Goal: Task Accomplishment & Management: Use online tool/utility

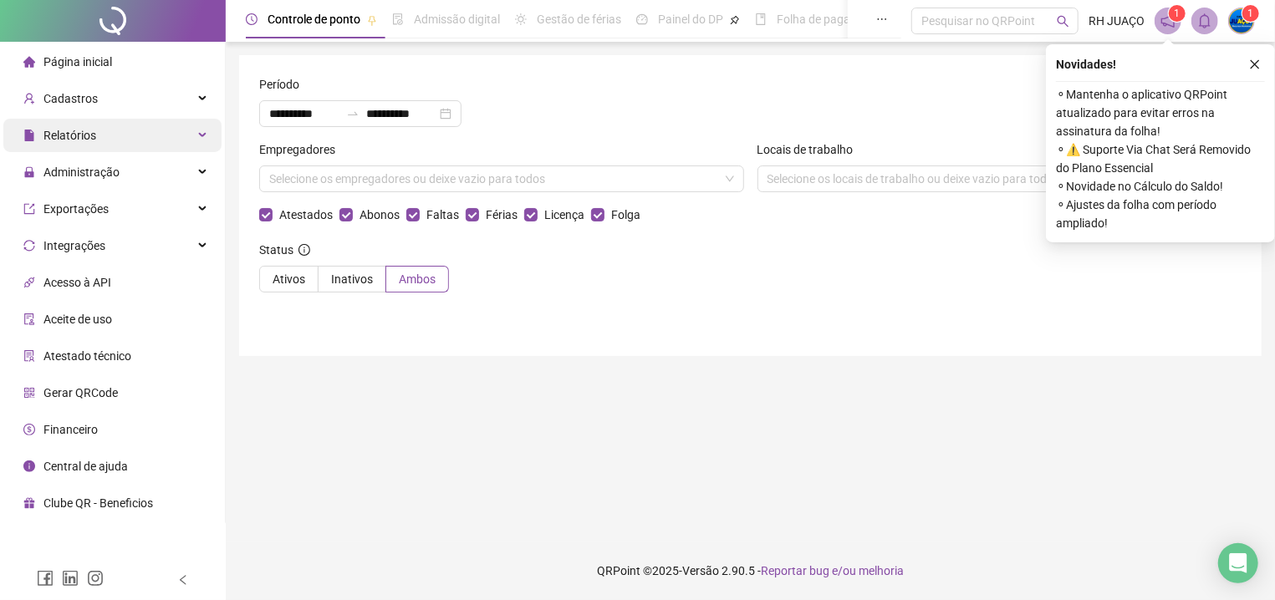
click at [118, 135] on div "Relatórios" at bounding box center [112, 135] width 218 height 33
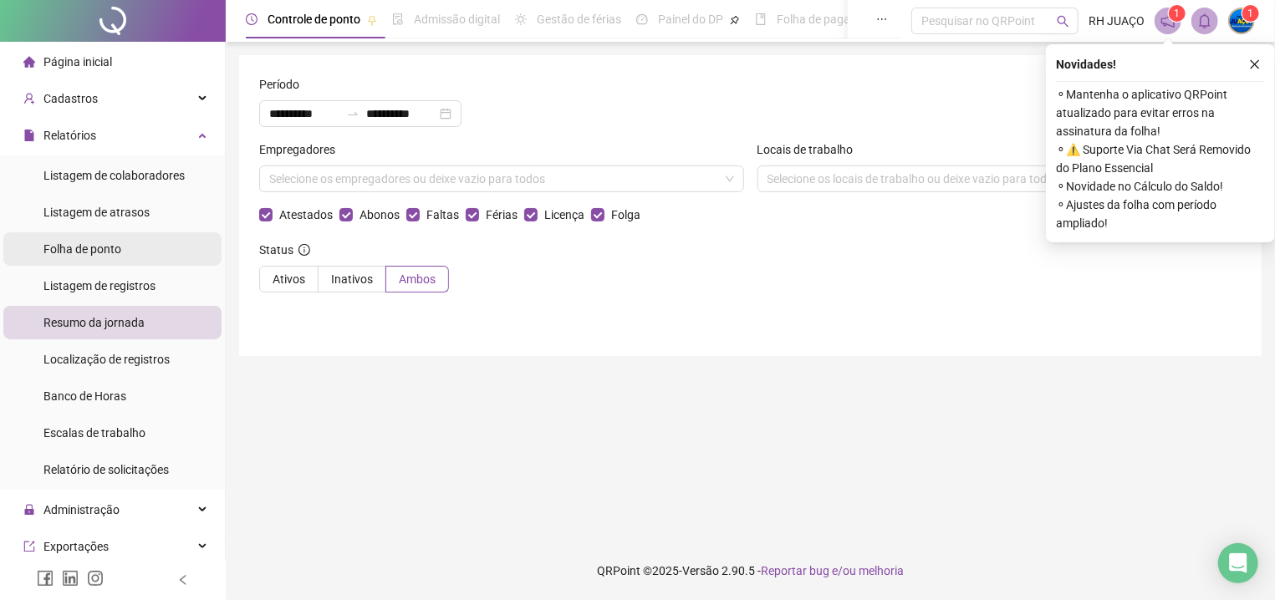
click at [104, 247] on span "Folha de ponto" at bounding box center [82, 248] width 78 height 13
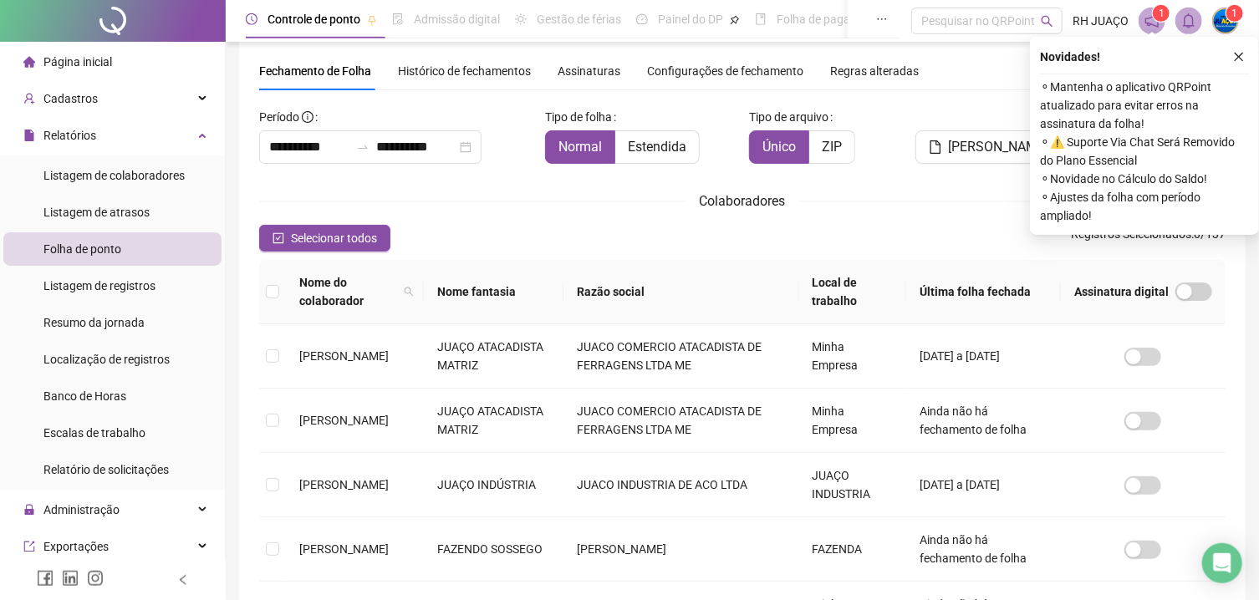
scroll to position [43, 0]
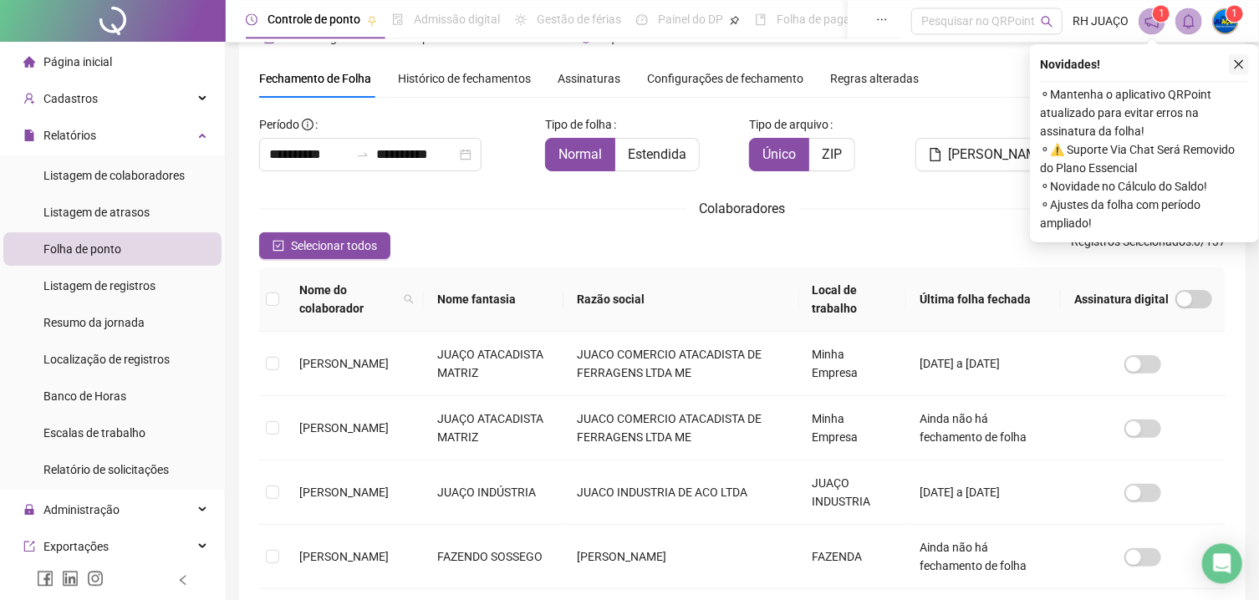
click at [1235, 62] on icon "close" at bounding box center [1239, 65] width 12 height 12
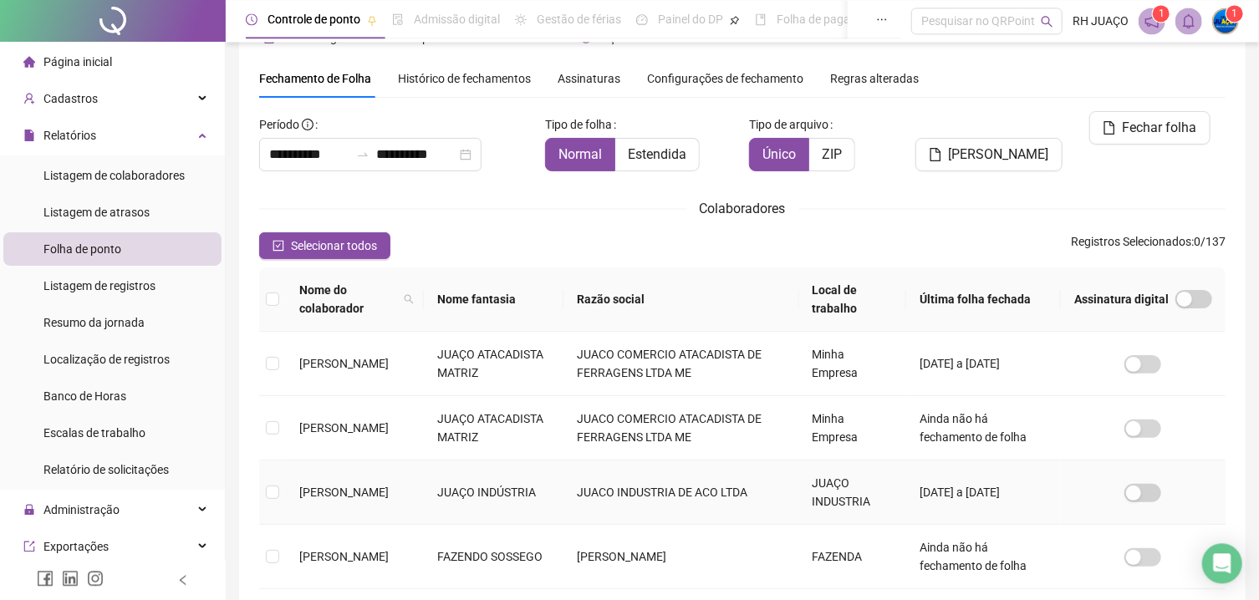
click at [364, 486] on span "[PERSON_NAME]" at bounding box center [343, 492] width 89 height 13
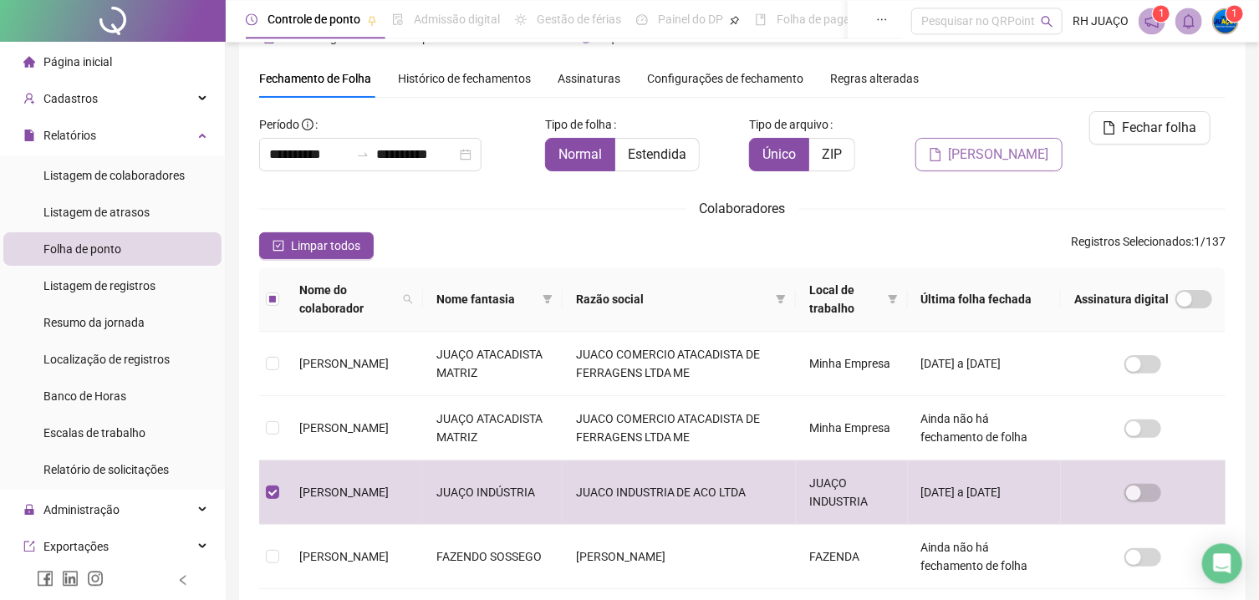
click at [981, 140] on button "[PERSON_NAME]" at bounding box center [988, 154] width 147 height 33
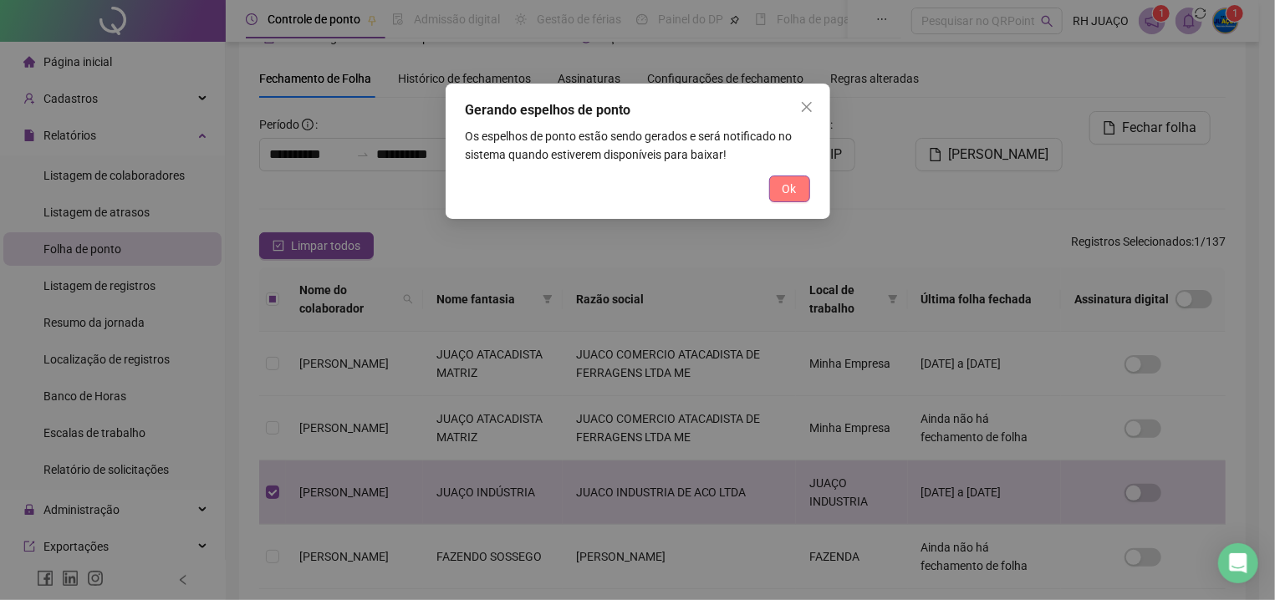
click at [782, 191] on button "Ok" at bounding box center [789, 189] width 41 height 27
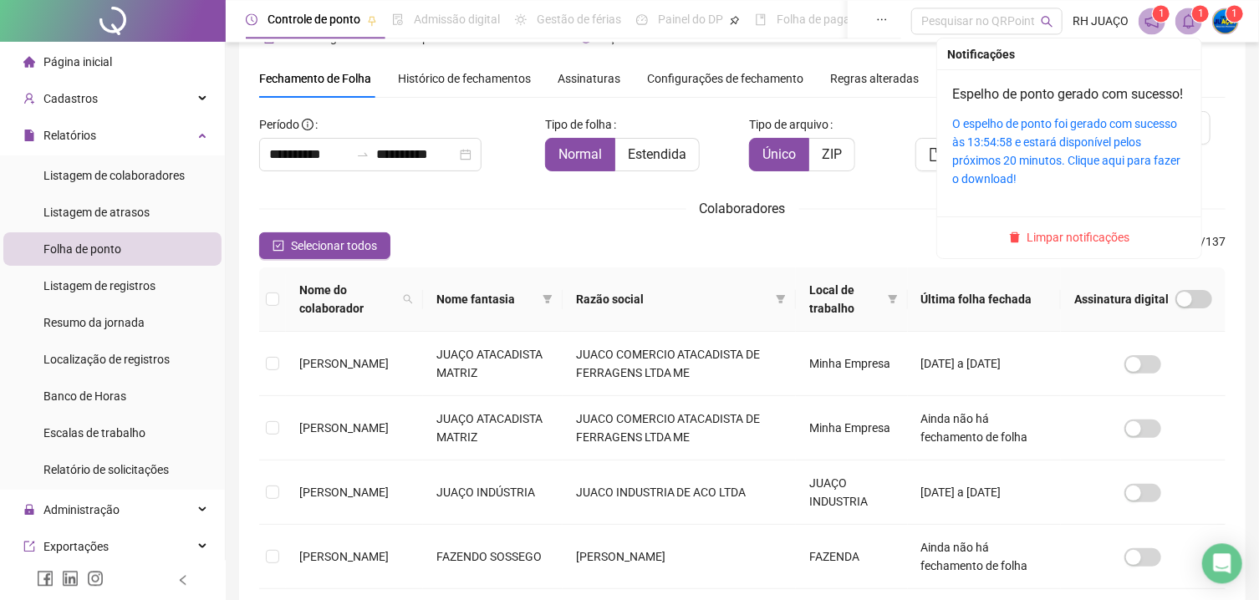
click at [1178, 33] on span at bounding box center [1188, 21] width 27 height 27
click at [1090, 142] on link "O espelho de ponto foi gerado com sucesso às 13:54:58 e estará disponível pelos…" at bounding box center [1066, 151] width 228 height 69
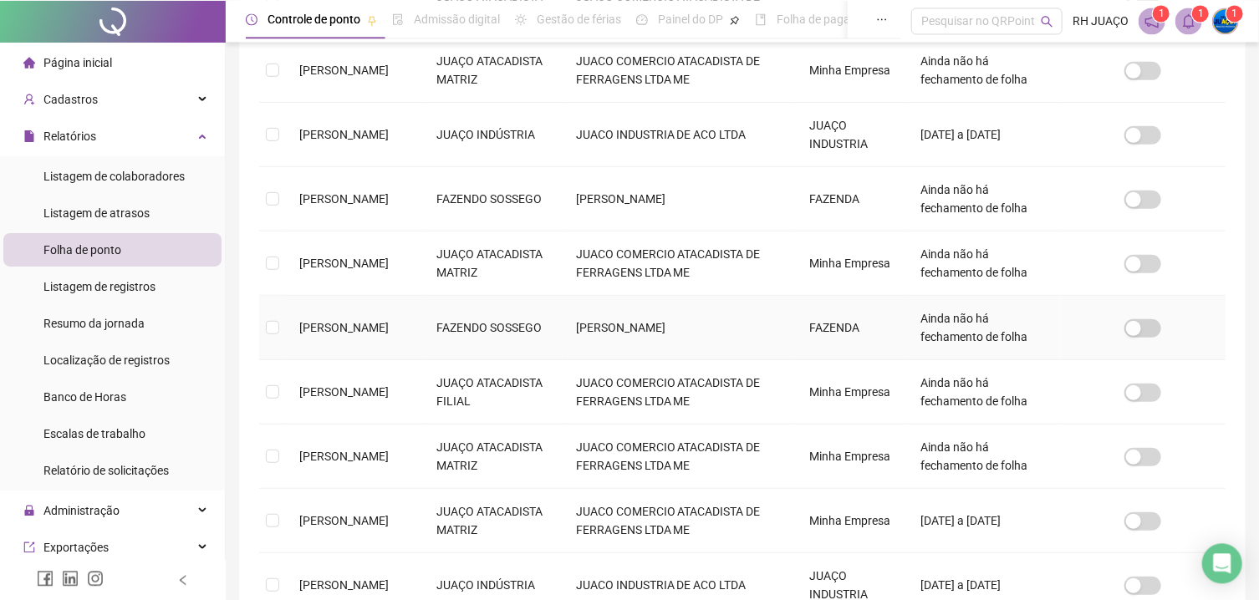
scroll to position [564, 0]
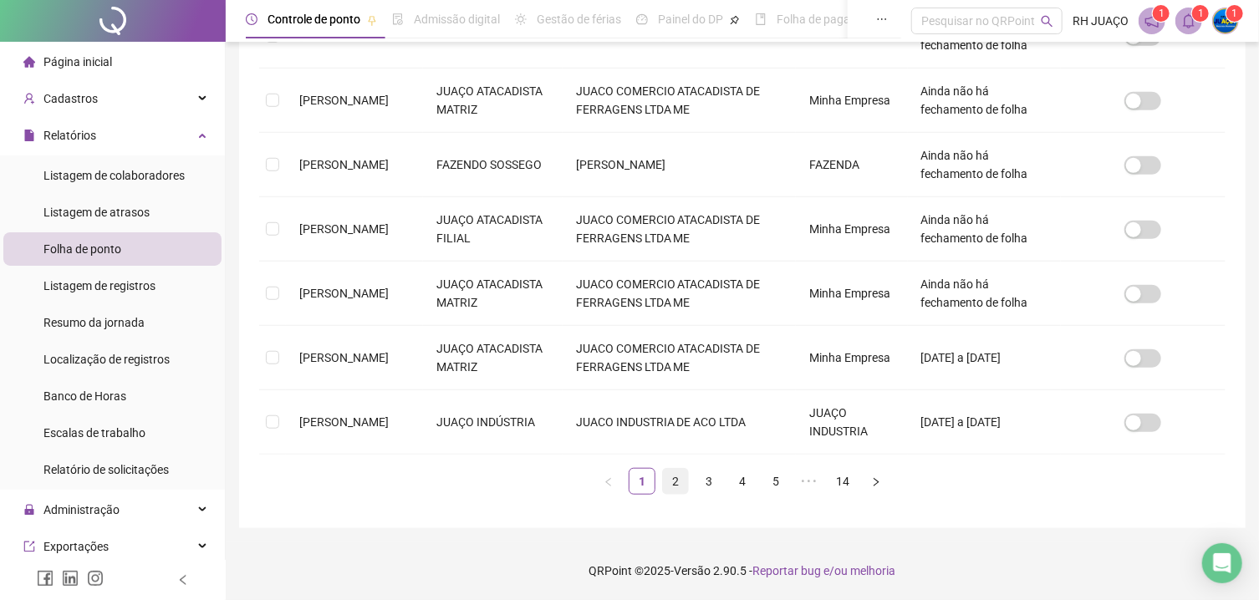
click at [679, 489] on link "2" at bounding box center [675, 481] width 25 height 25
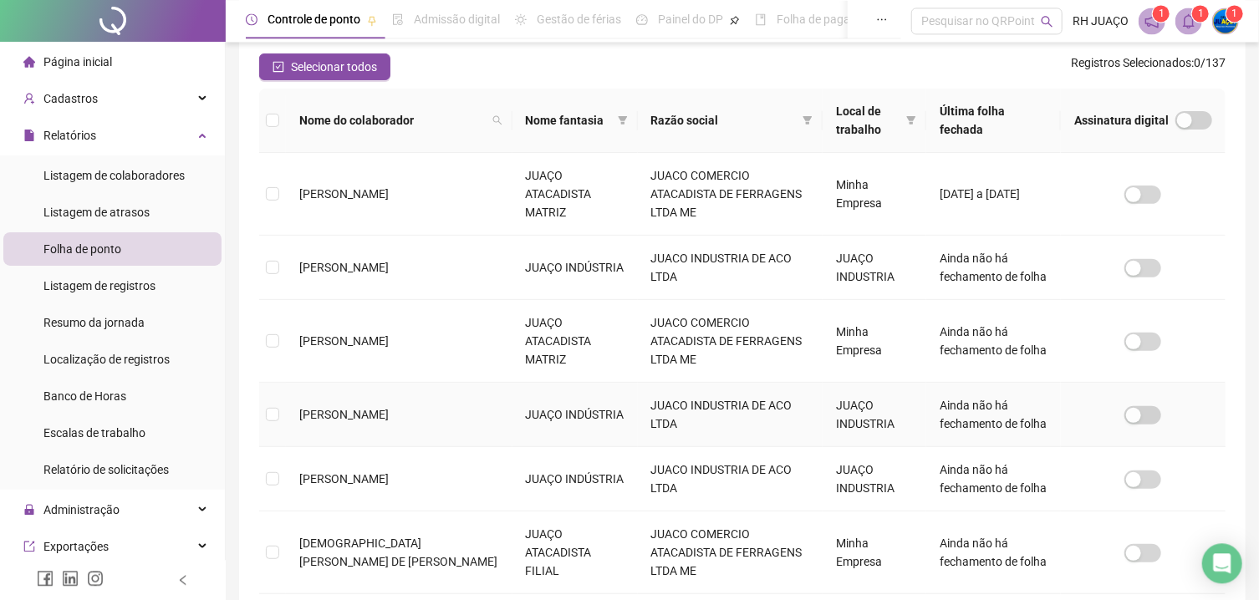
scroll to position [0, 0]
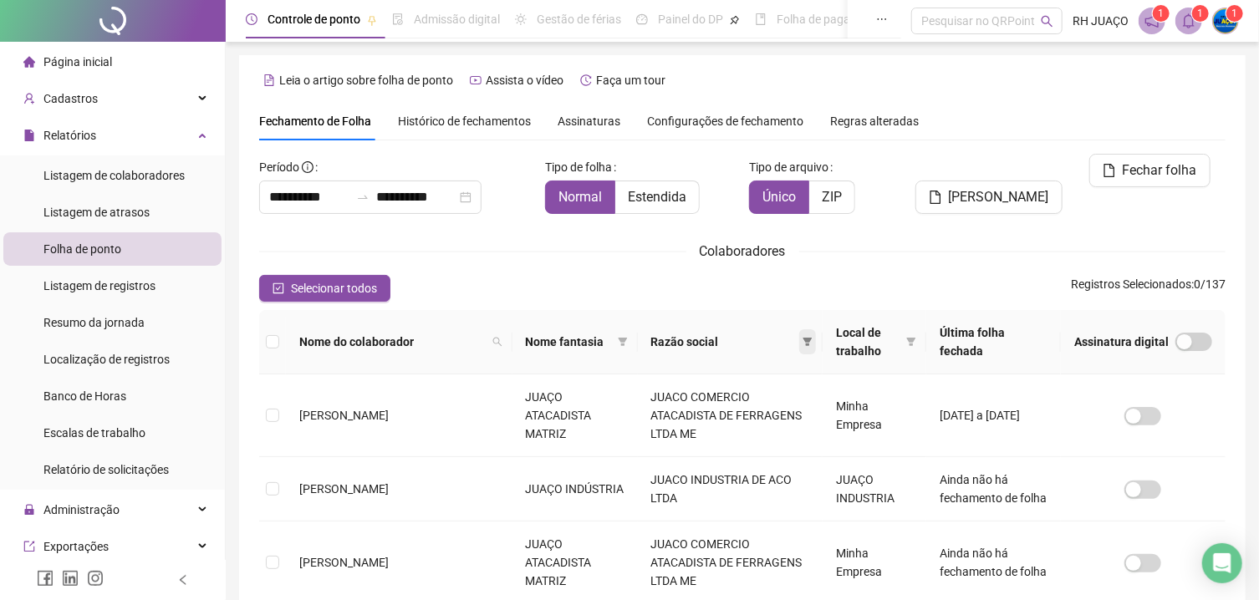
click at [803, 341] on icon "filter" at bounding box center [808, 342] width 10 height 10
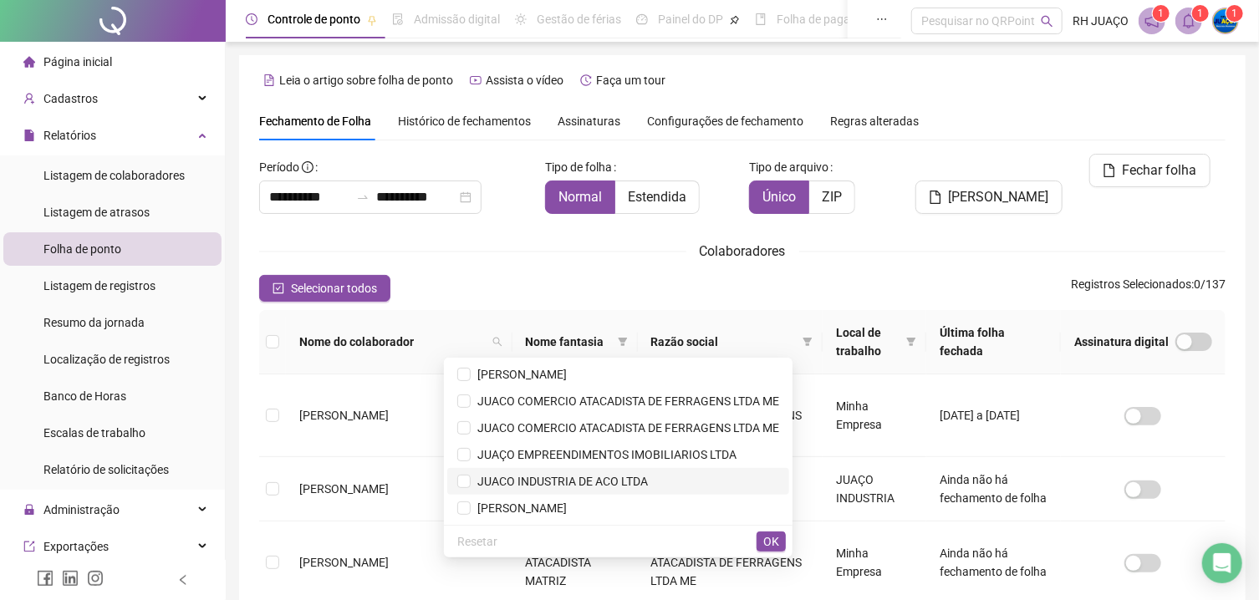
click at [559, 485] on span "JUACO INDUSTRIA DE ACO LTDA" at bounding box center [559, 481] width 177 height 13
click at [773, 533] on span "OK" at bounding box center [771, 541] width 16 height 18
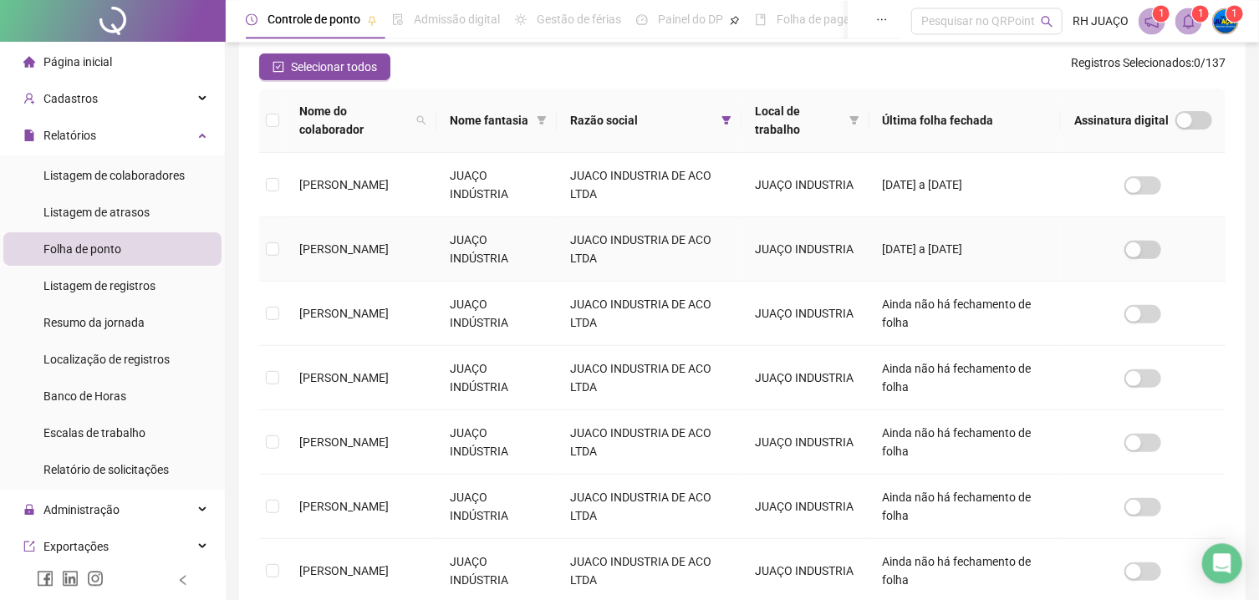
scroll to position [491, 0]
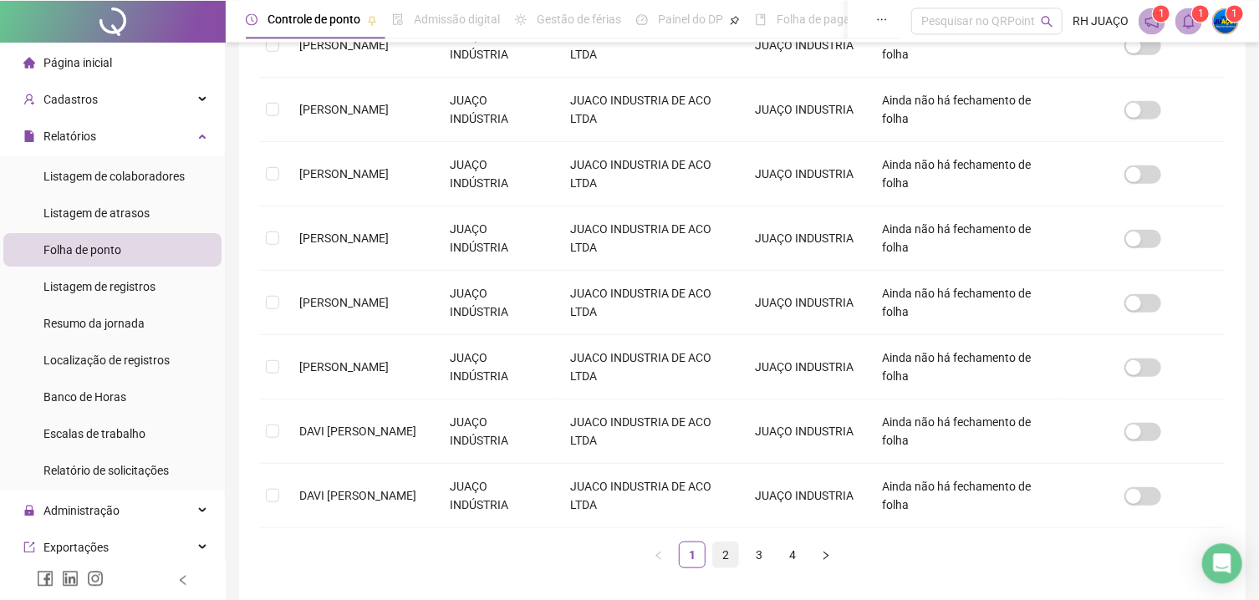
click at [731, 556] on link "2" at bounding box center [725, 554] width 25 height 25
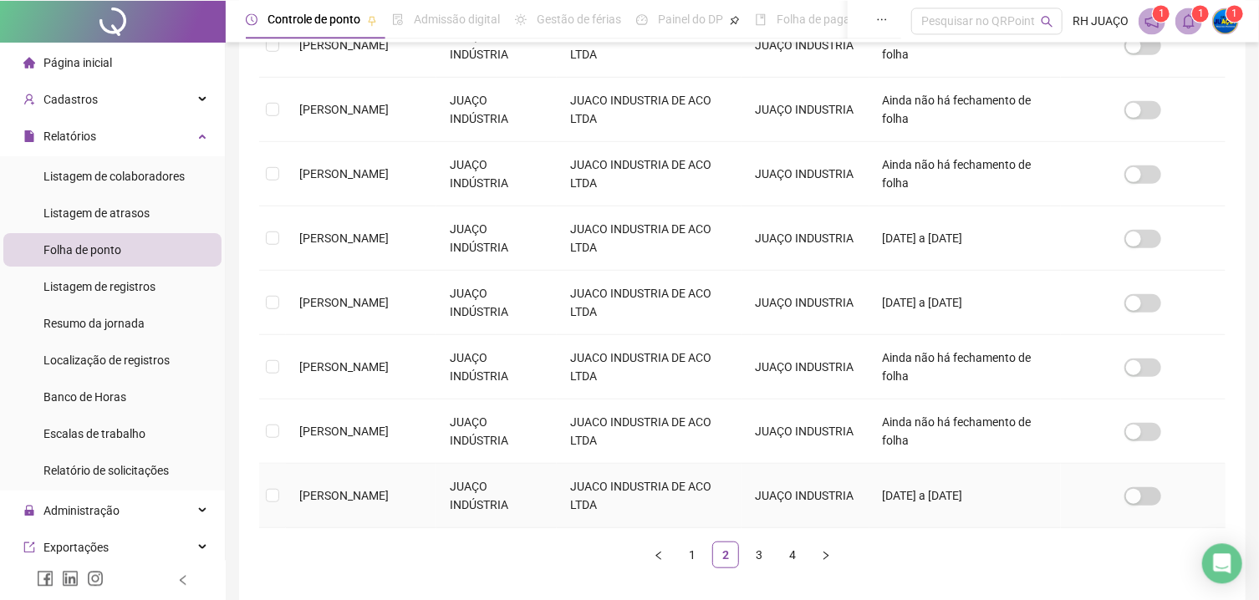
scroll to position [564, 0]
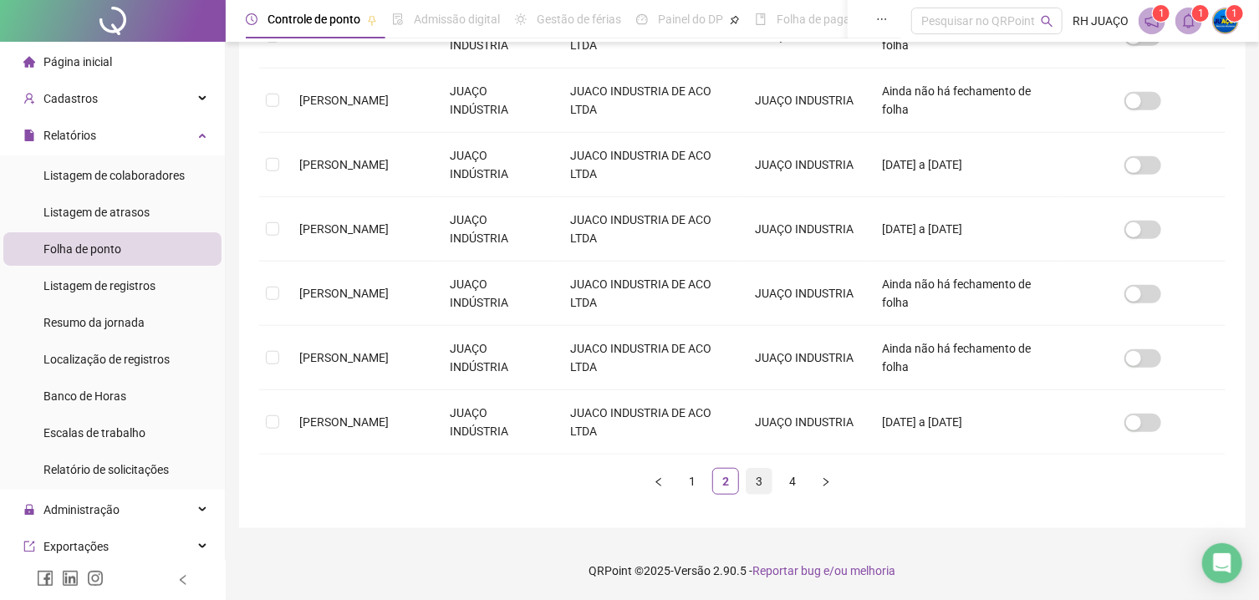
click at [763, 482] on link "3" at bounding box center [759, 481] width 25 height 25
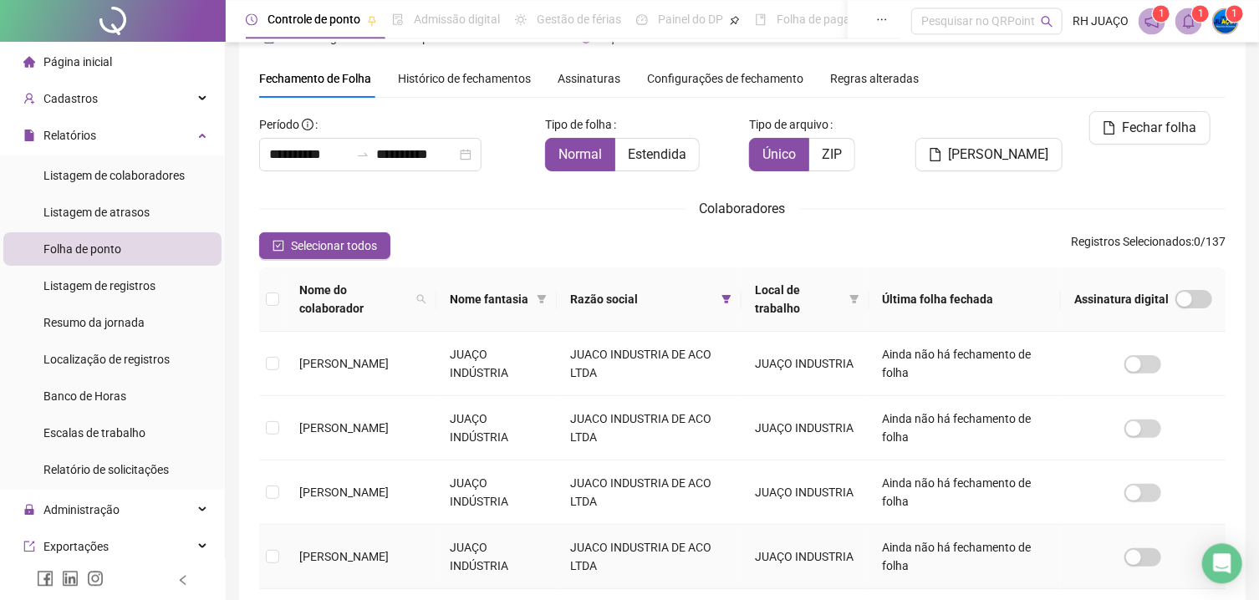
scroll to position [222, 0]
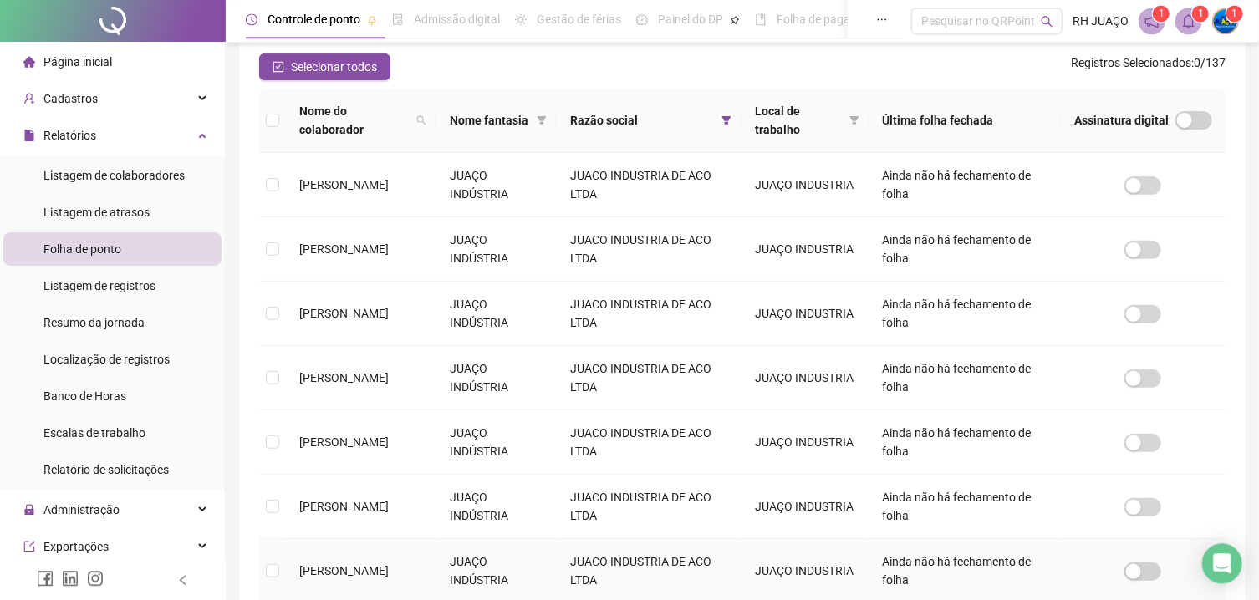
click at [364, 565] on span "[PERSON_NAME]" at bounding box center [343, 570] width 89 height 13
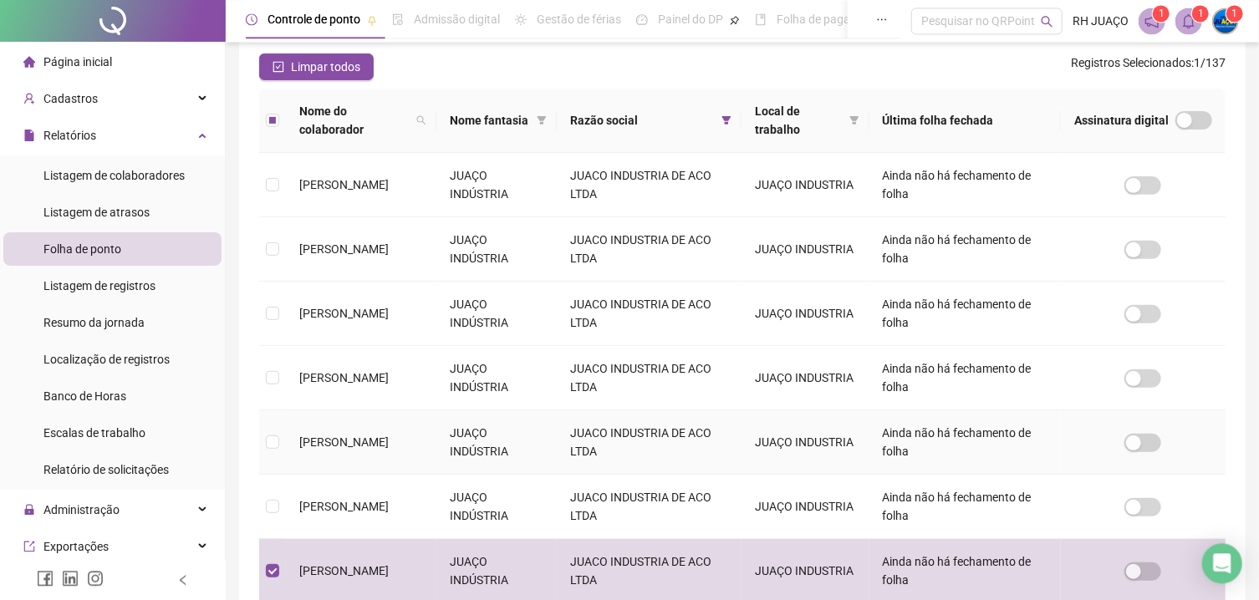
scroll to position [43, 0]
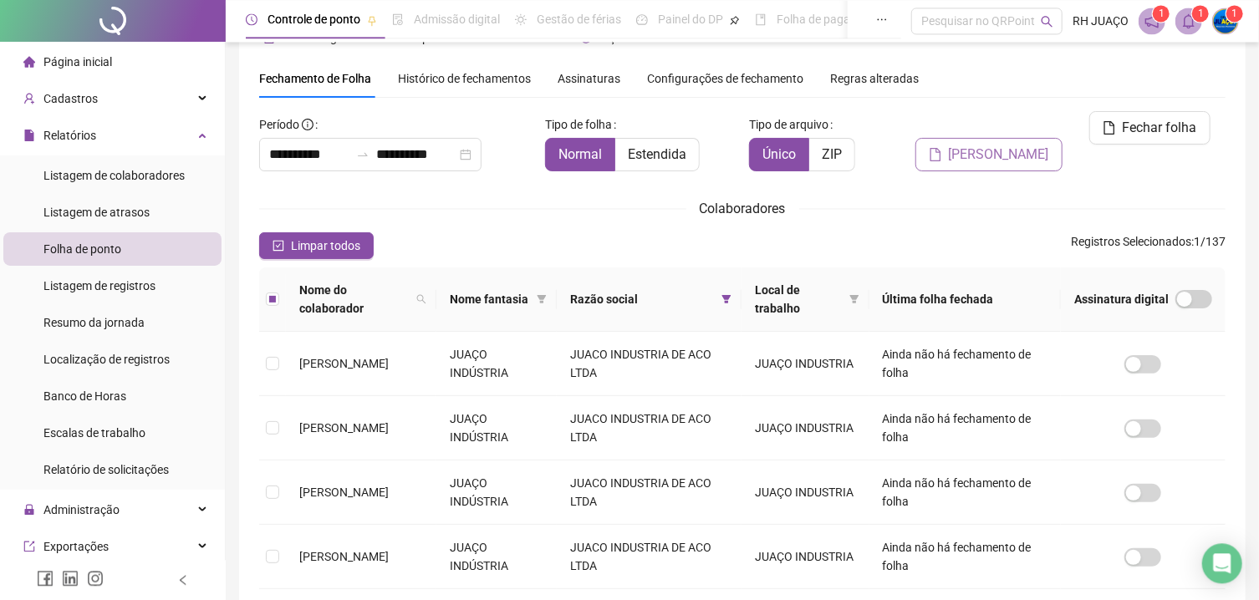
click at [1029, 145] on span "[PERSON_NAME]" at bounding box center [999, 155] width 100 height 20
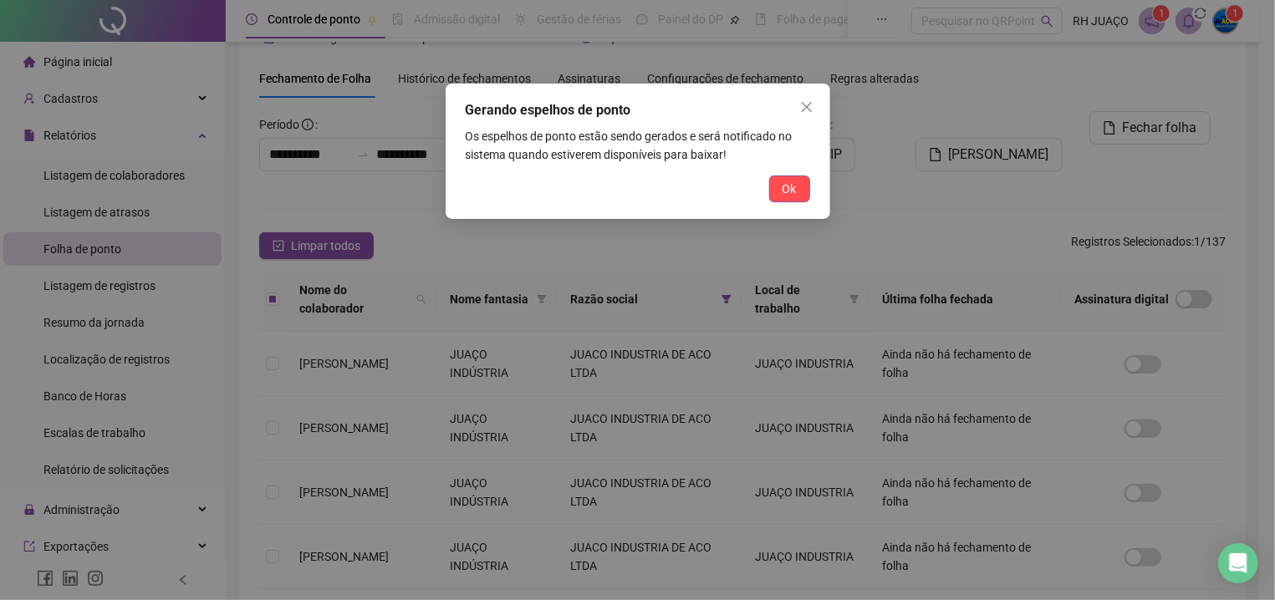
click at [790, 192] on span "Ok" at bounding box center [789, 189] width 14 height 18
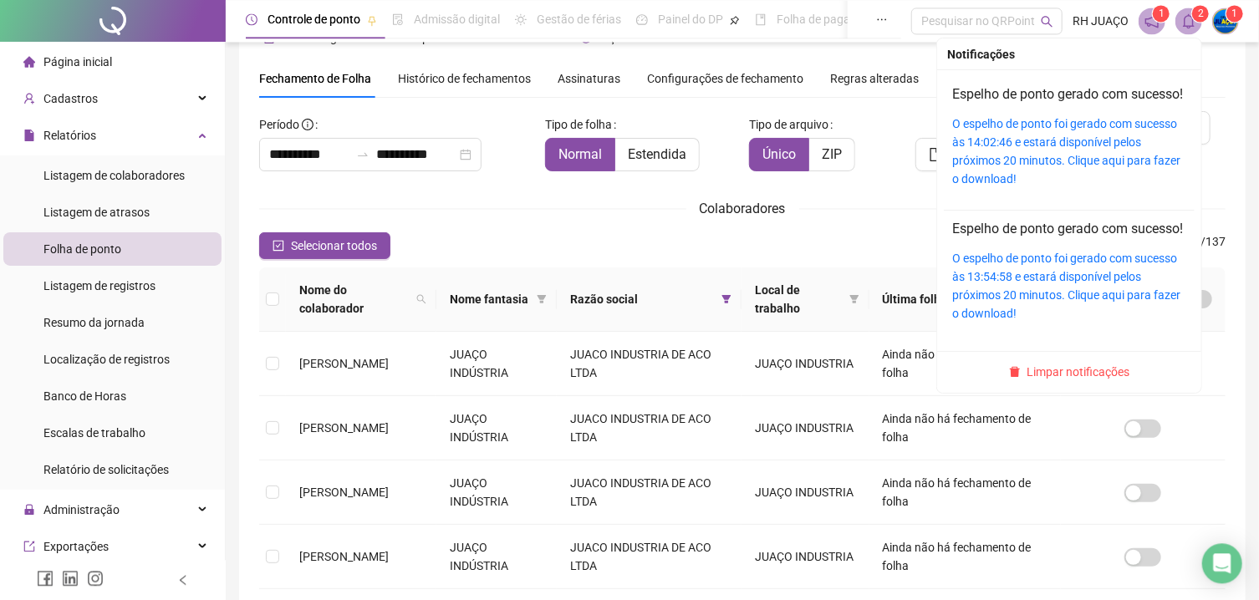
click at [1198, 23] on span at bounding box center [1188, 21] width 27 height 27
click at [1074, 123] on link "O espelho de ponto foi gerado com sucesso às 14:02:46 e estará disponível pelos…" at bounding box center [1066, 151] width 228 height 69
